Goal: Transaction & Acquisition: Purchase product/service

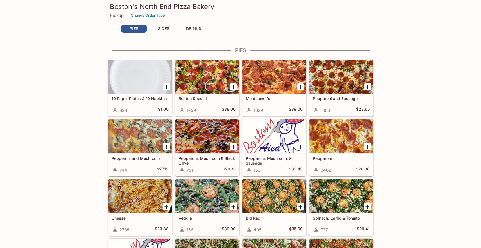
click at [234, 145] on icon "Add Pepperoni, Mushroom & Black Olive" at bounding box center [233, 146] width 7 height 7
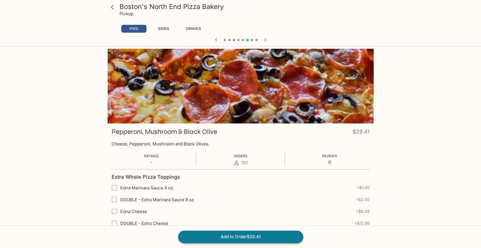
click at [229, 234] on button "Add to Order $29.41" at bounding box center [240, 237] width 125 height 12
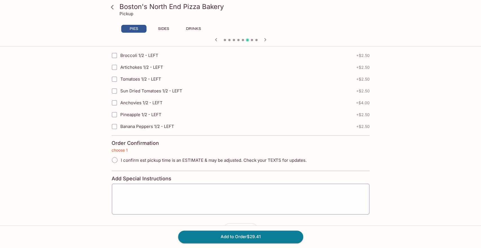
scroll to position [1229, 0]
click at [114, 154] on input "I confirm est pickup time is an ESTIMATE & may be adjusted. Check your TEXTS fo…" at bounding box center [115, 160] width 12 height 12
radio input "true"
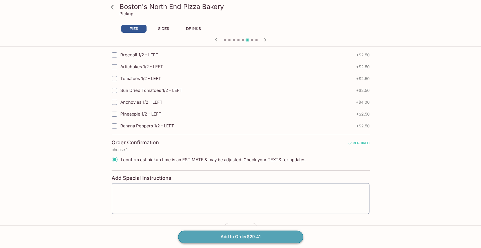
click at [236, 234] on button "Add to Order $29.41" at bounding box center [240, 237] width 125 height 12
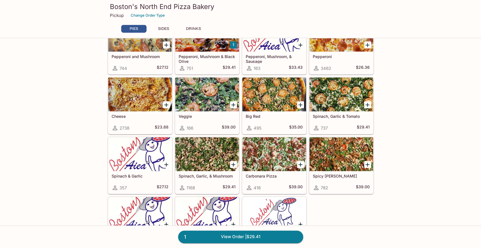
scroll to position [117, 0]
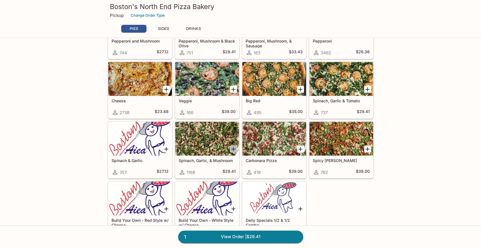
click at [234, 147] on icon "Add Spinach, Garlic, & Mushroom" at bounding box center [233, 149] width 4 height 4
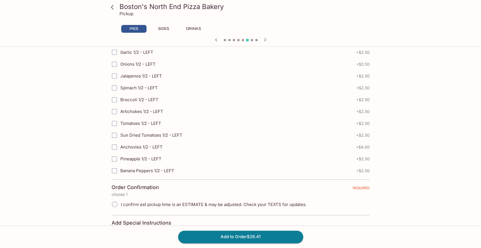
scroll to position [1229, 0]
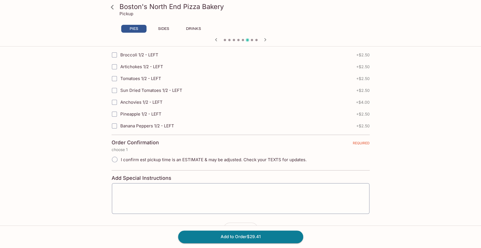
click at [117, 154] on input "I confirm est pickup time is an ESTIMATE & may be adjusted. Check your TEXTS fo…" at bounding box center [115, 160] width 12 height 12
radio input "true"
click at [223, 235] on button "Add to Order $29.41" at bounding box center [240, 237] width 125 height 12
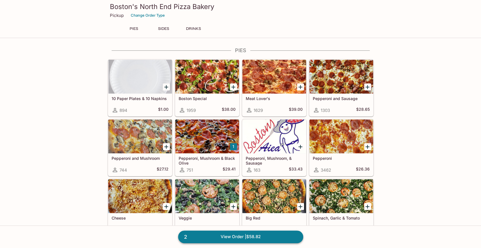
click at [229, 237] on link "2 View Order | $58.82" at bounding box center [240, 237] width 125 height 12
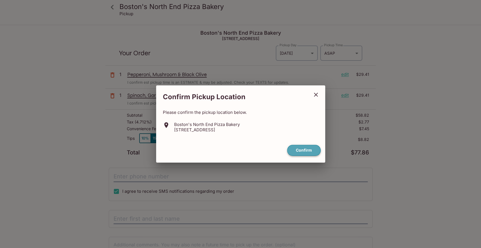
click at [302, 150] on button "Confirm" at bounding box center [304, 150] width 34 height 11
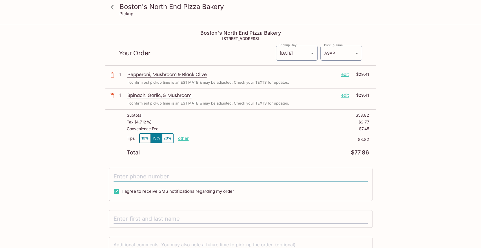
click at [154, 173] on input "tel" at bounding box center [241, 176] width 254 height 11
type input "[PHONE_NUMBER]"
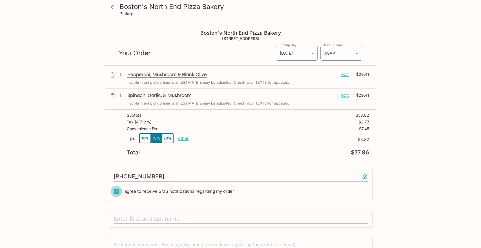
scroll to position [39, 0]
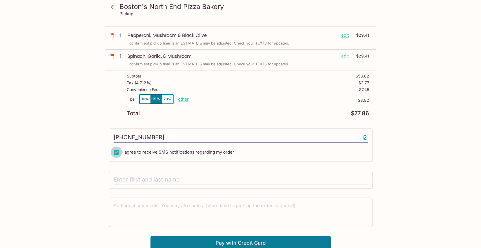
click at [237, 181] on input "text" at bounding box center [241, 179] width 254 height 11
type input "[PERSON_NAME]"
click at [237, 242] on button "Pay with Credit Card" at bounding box center [240, 243] width 180 height 14
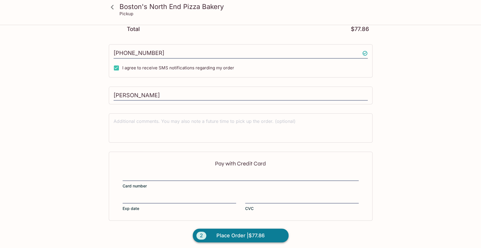
scroll to position [124, 0]
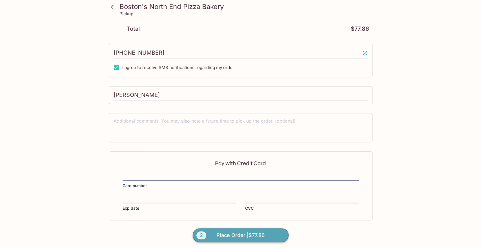
click at [252, 232] on span "Place Order | $77.86" at bounding box center [240, 235] width 48 height 9
